Goal: Use online tool/utility: Utilize a website feature to perform a specific function

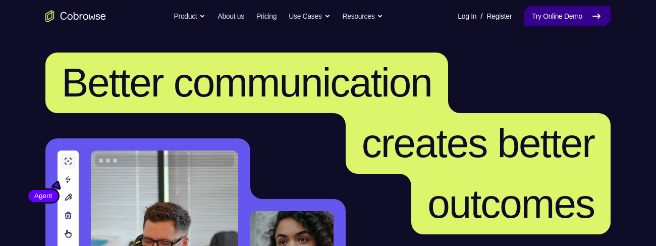
click at [550, 14] on link "Try Online Demo" at bounding box center [567, 16] width 87 height 20
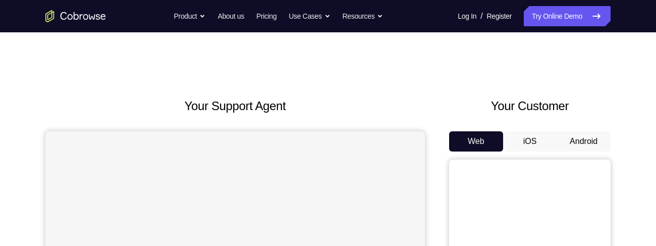
click at [578, 131] on button "Android" at bounding box center [584, 141] width 54 height 20
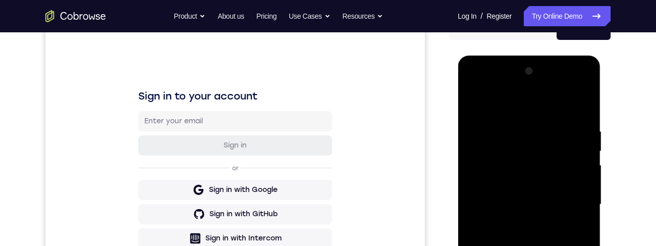
click at [533, 245] on div at bounding box center [528, 204] width 127 height 283
click at [527, 245] on div at bounding box center [528, 204] width 127 height 283
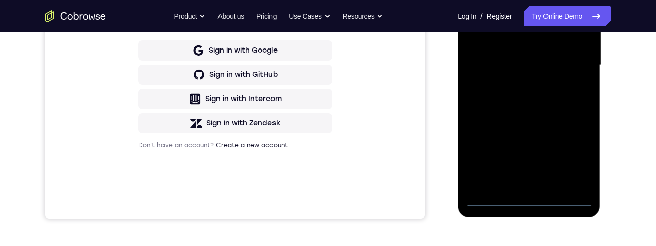
click at [532, 200] on div at bounding box center [528, 65] width 127 height 283
click at [531, 201] on div at bounding box center [528, 65] width 127 height 283
click at [575, 154] on div at bounding box center [528, 65] width 127 height 283
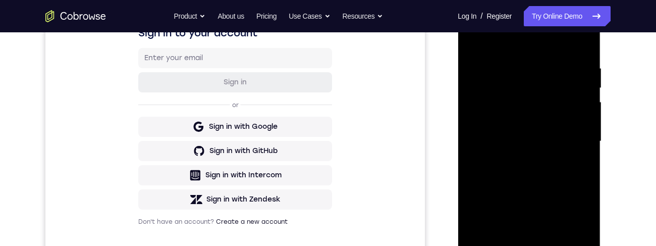
click at [517, 46] on div at bounding box center [528, 141] width 127 height 283
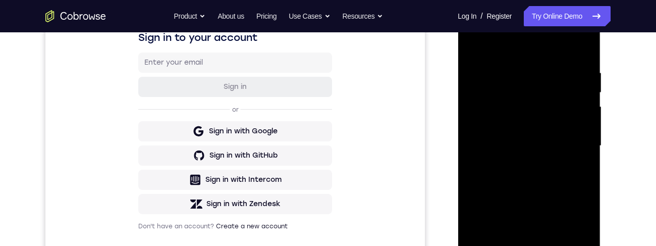
scroll to position [227, 0]
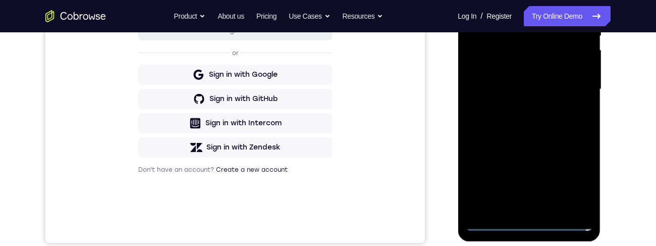
click at [575, 86] on div at bounding box center [528, 89] width 127 height 283
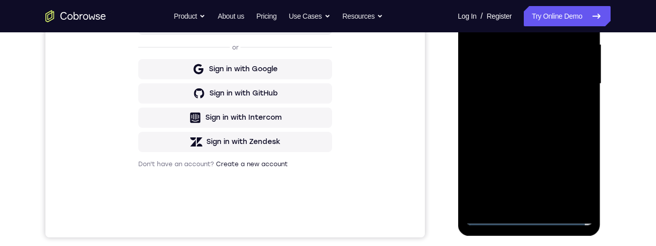
click at [623, 66] on div "Your Support Agent Your Customer Web iOS Android Next Steps We’d be happy to gi…" at bounding box center [328, 132] width 646 height 665
click at [569, 76] on div at bounding box center [528, 83] width 127 height 283
click at [575, 81] on div at bounding box center [528, 83] width 127 height 283
click at [517, 102] on div at bounding box center [528, 83] width 127 height 283
click at [551, 75] on div at bounding box center [528, 83] width 127 height 283
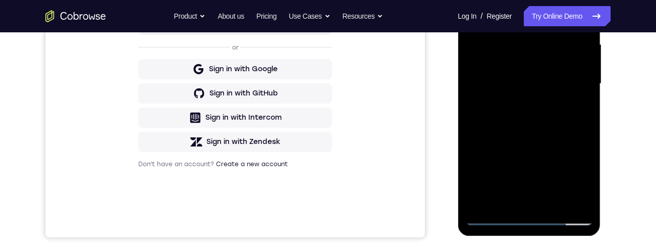
click at [553, 40] on div at bounding box center [528, 83] width 127 height 283
click at [534, 58] on div at bounding box center [528, 83] width 127 height 283
click at [550, 84] on div at bounding box center [528, 83] width 127 height 283
click at [541, 119] on div at bounding box center [528, 83] width 127 height 283
click at [532, 110] on div at bounding box center [528, 83] width 127 height 283
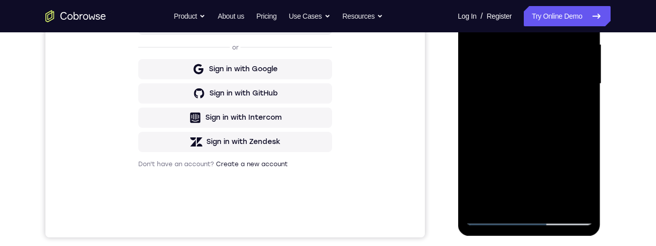
scroll to position [169, 0]
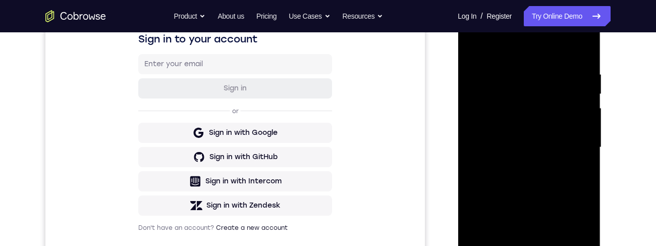
click at [474, 31] on div at bounding box center [528, 147] width 127 height 283
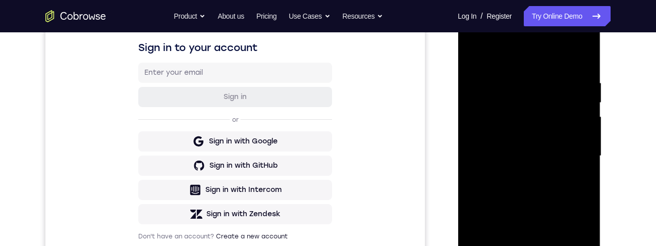
click at [574, 152] on div at bounding box center [528, 156] width 127 height 283
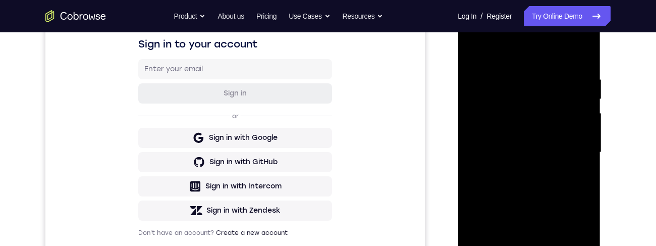
scroll to position [234, 0]
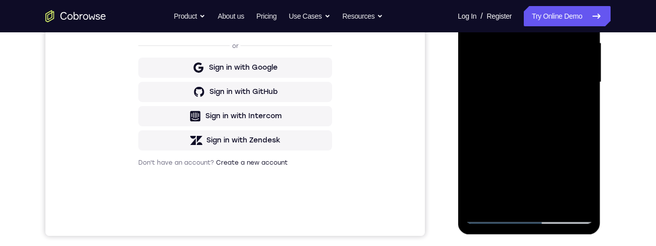
click at [529, 118] on div at bounding box center [528, 82] width 127 height 283
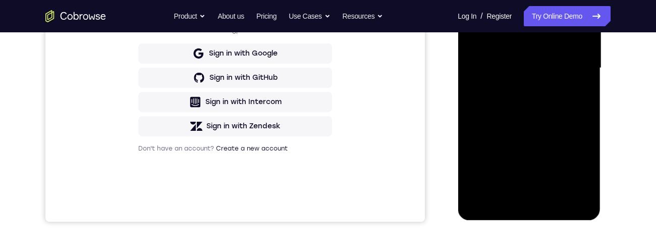
scroll to position [248, 0]
